Goal: Use online tool/utility: Utilize a website feature to perform a specific function

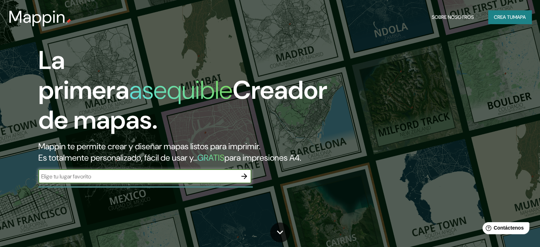
click at [90, 180] on input "text" at bounding box center [137, 176] width 199 height 8
type input "LA CALERA"
click at [514, 17] on font "mapa" at bounding box center [519, 17] width 13 height 6
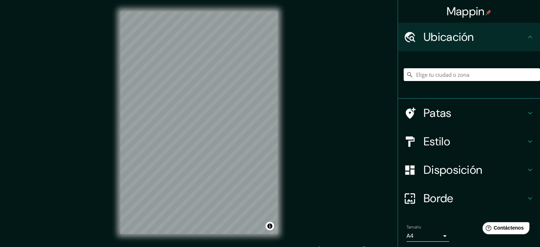
click at [464, 76] on input "Elige tu ciudad o zona" at bounding box center [471, 74] width 136 height 13
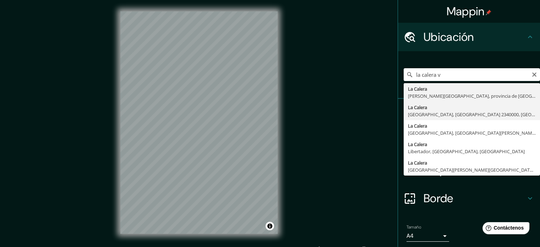
type input "[GEOGRAPHIC_DATA], [GEOGRAPHIC_DATA], [GEOGRAPHIC_DATA] 2340000, [GEOGRAPHIC_DA…"
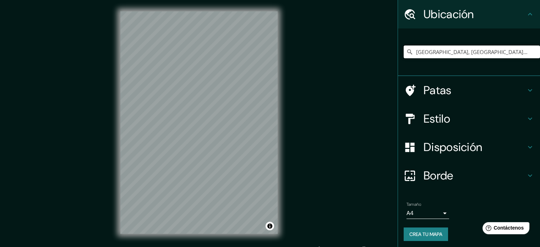
scroll to position [24, 0]
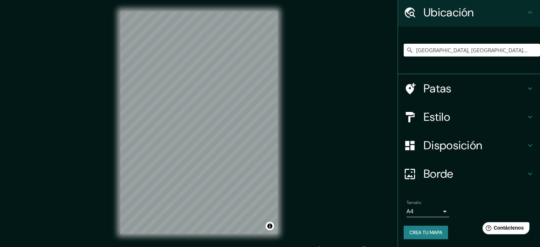
click at [525, 88] on icon at bounding box center [529, 88] width 9 height 9
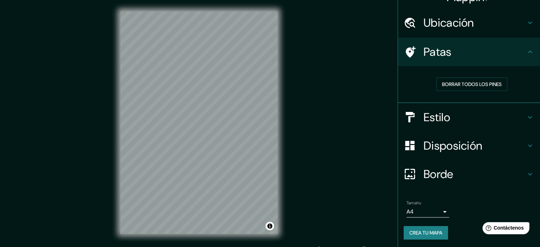
scroll to position [14, 0]
click at [528, 52] on icon at bounding box center [530, 51] width 4 height 2
click at [406, 48] on icon at bounding box center [411, 51] width 10 height 11
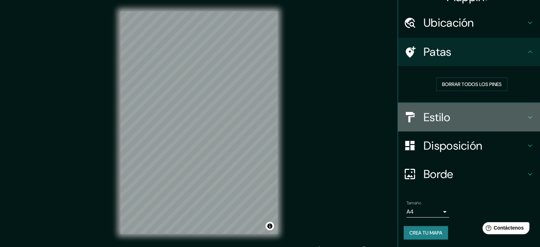
click at [525, 116] on icon at bounding box center [529, 117] width 9 height 9
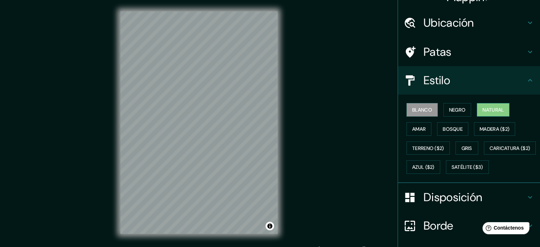
click at [489, 109] on font "Natural" at bounding box center [492, 109] width 21 height 6
click at [501, 128] on font "Madera ($2)" at bounding box center [494, 129] width 30 height 6
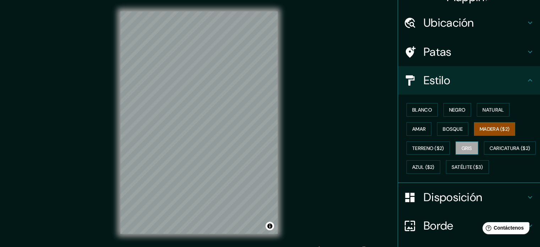
click at [461, 145] on font "Gris" at bounding box center [466, 148] width 11 height 6
click at [449, 130] on font "Bosque" at bounding box center [452, 129] width 20 height 6
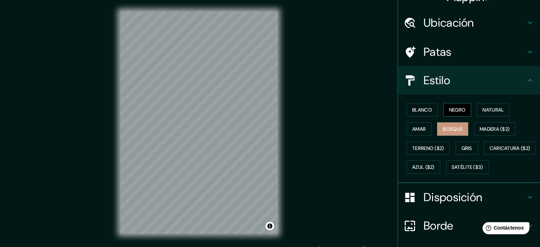
click at [447, 114] on button "Negro" at bounding box center [457, 109] width 28 height 13
click at [420, 127] on font "Amar" at bounding box center [418, 129] width 13 height 6
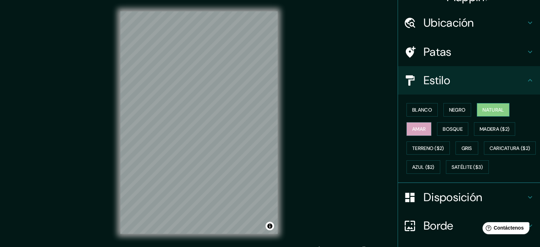
drag, startPoint x: 490, startPoint y: 112, endPoint x: 484, endPoint y: 115, distance: 6.2
click at [490, 112] on font "Natural" at bounding box center [492, 109] width 21 height 6
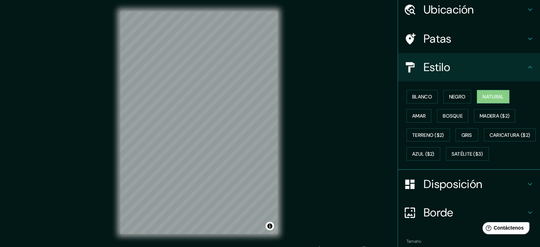
scroll to position [84, 0]
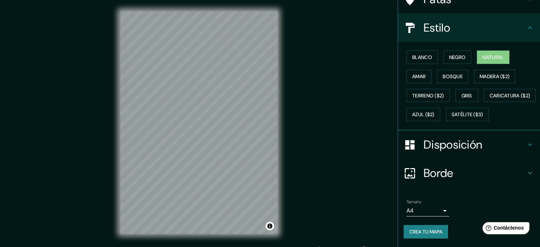
click at [456, 148] on font "Disposición" at bounding box center [452, 144] width 59 height 15
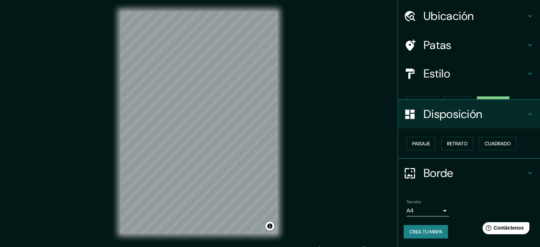
scroll to position [9, 0]
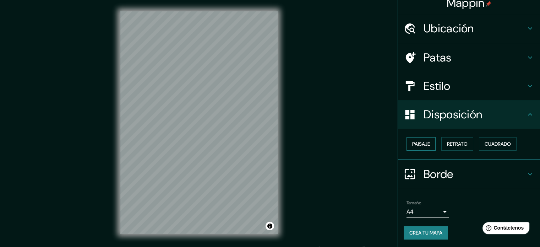
click at [417, 144] on font "Paisaje" at bounding box center [421, 143] width 18 height 6
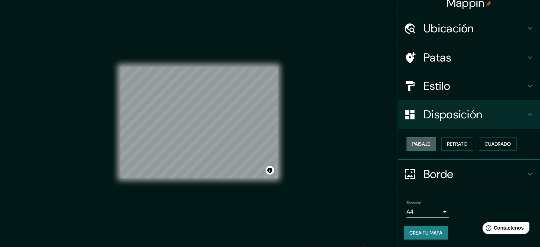
click at [418, 143] on font "Paisaje" at bounding box center [421, 143] width 18 height 6
click at [448, 143] on font "Retrato" at bounding box center [457, 143] width 21 height 6
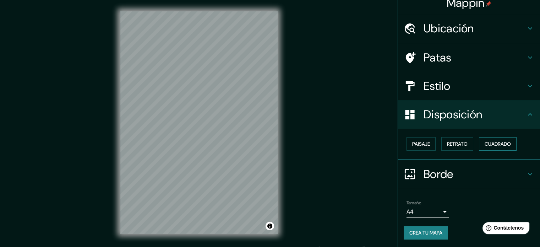
click at [488, 145] on font "Cuadrado" at bounding box center [497, 143] width 26 height 6
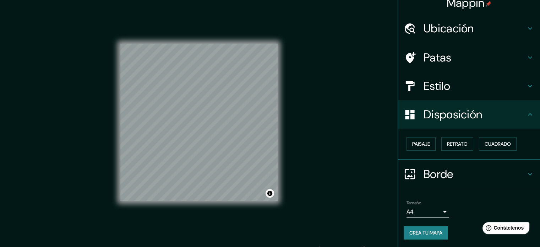
click at [528, 172] on icon at bounding box center [530, 173] width 4 height 2
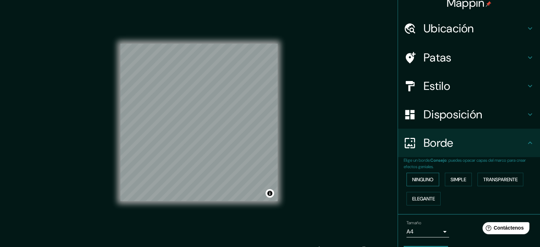
click at [421, 180] on font "Ninguno" at bounding box center [422, 179] width 21 height 6
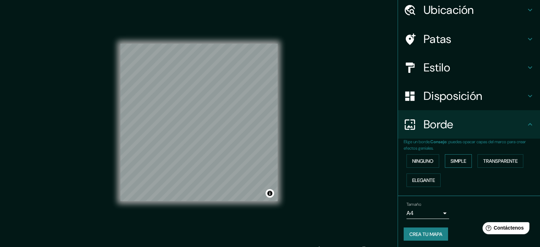
scroll to position [28, 0]
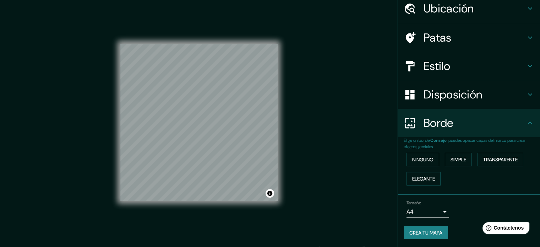
click at [447, 65] on h4 "Estilo" at bounding box center [474, 66] width 102 height 14
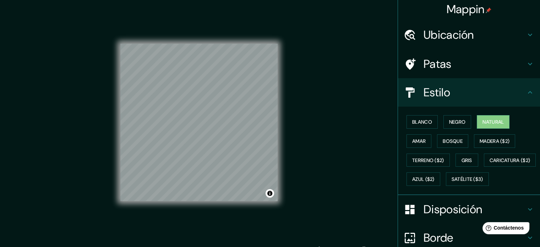
scroll to position [0, 0]
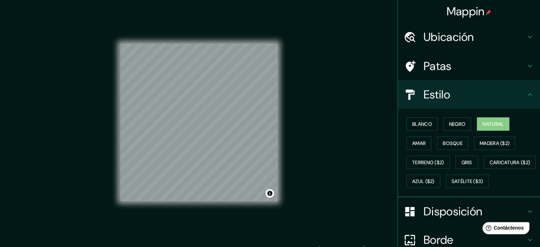
click at [528, 64] on icon at bounding box center [529, 66] width 9 height 9
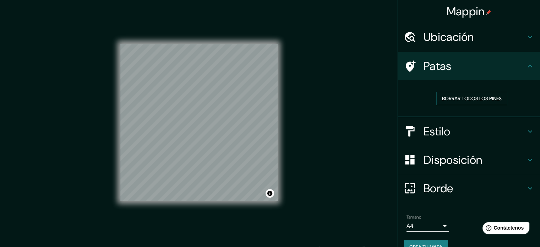
click at [459, 38] on font "Ubicación" at bounding box center [448, 36] width 50 height 15
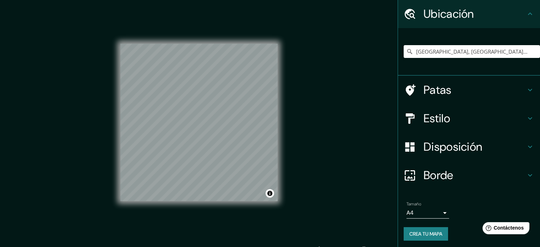
scroll to position [24, 0]
